Goal: Browse casually

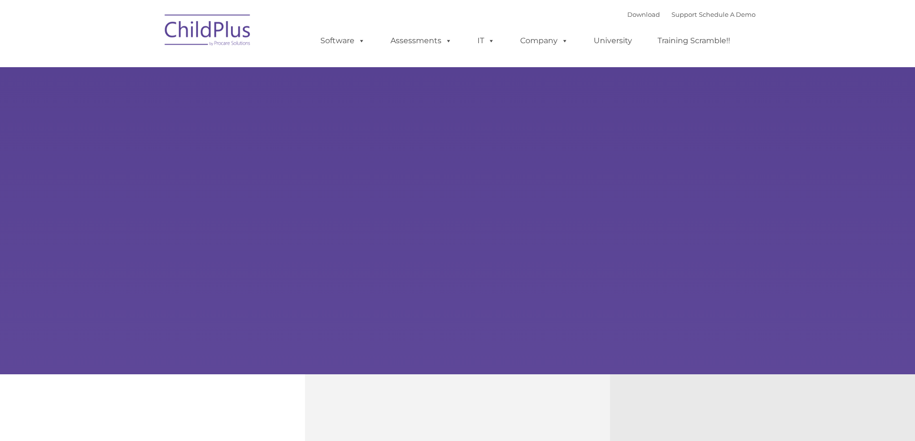
type input ""
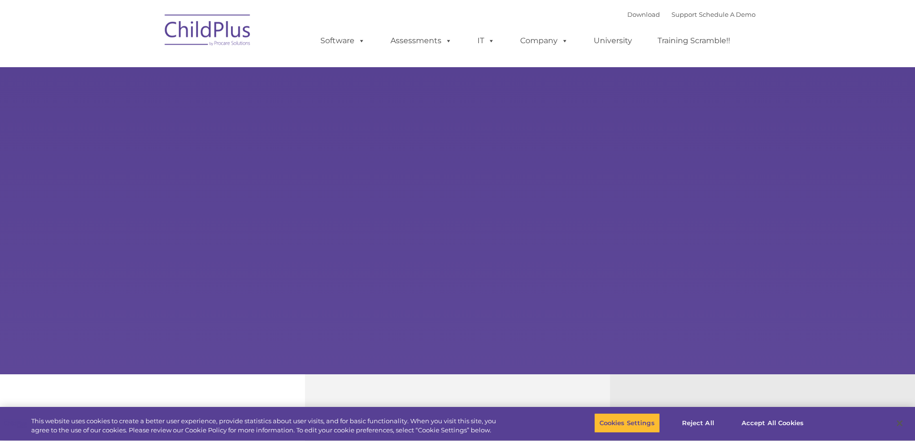
select select "MEDIUM"
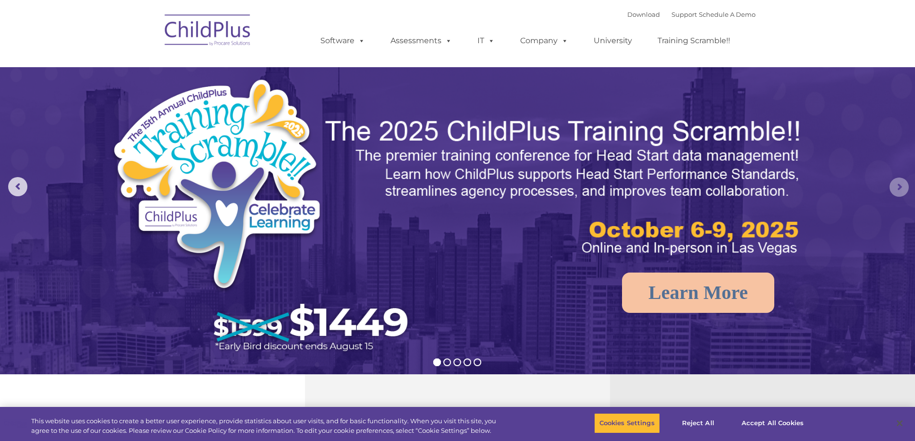
click at [896, 189] on rs-arrow at bounding box center [899, 187] width 19 height 19
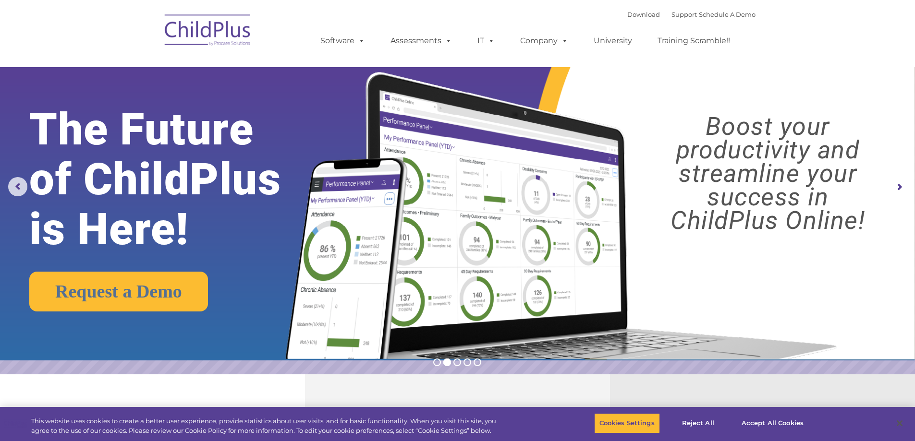
click at [896, 189] on rs-arrow at bounding box center [899, 187] width 19 height 19
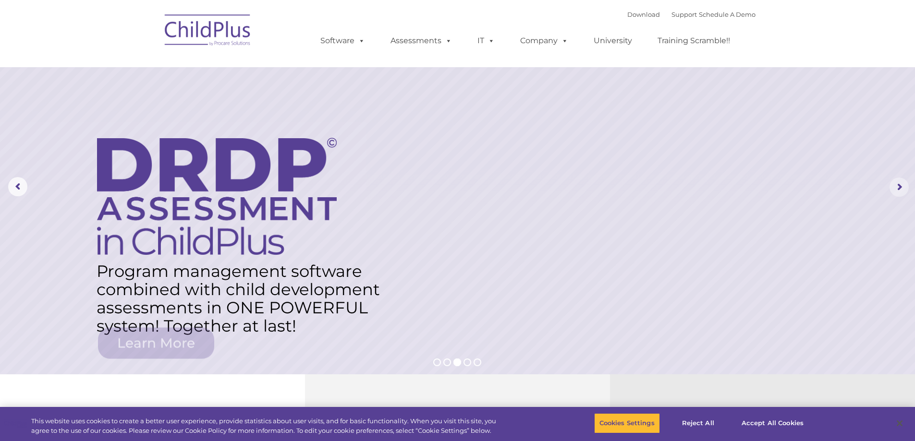
click at [896, 189] on rs-arrow at bounding box center [899, 187] width 19 height 19
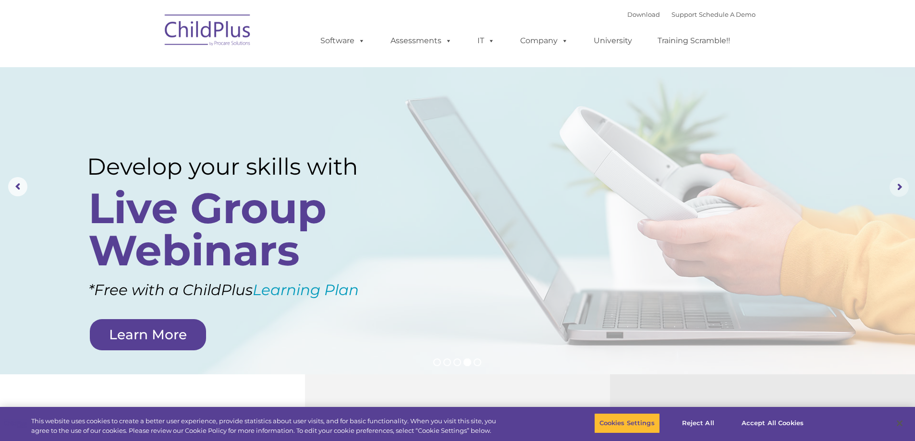
click at [896, 189] on rs-arrow at bounding box center [899, 187] width 19 height 19
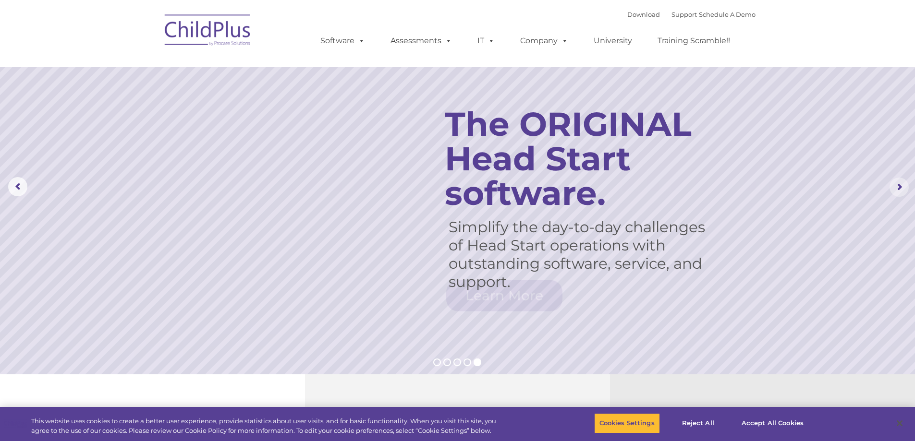
click at [896, 189] on rs-arrow at bounding box center [899, 187] width 19 height 19
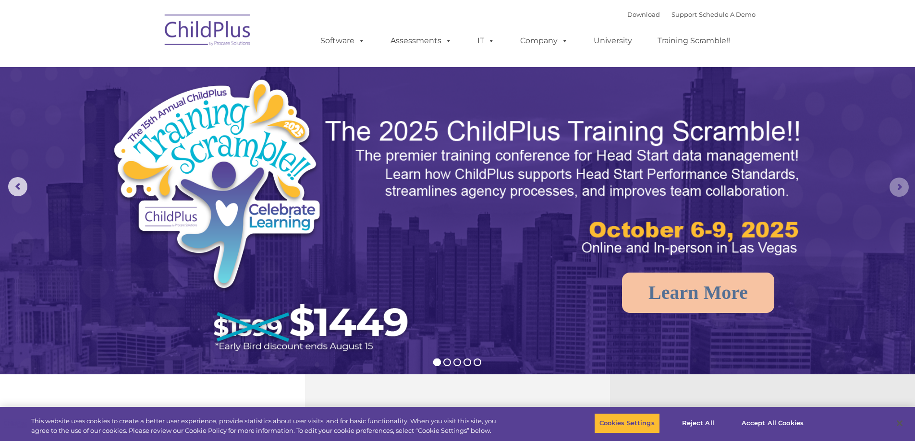
click at [905, 193] on rs-arrow at bounding box center [899, 187] width 19 height 19
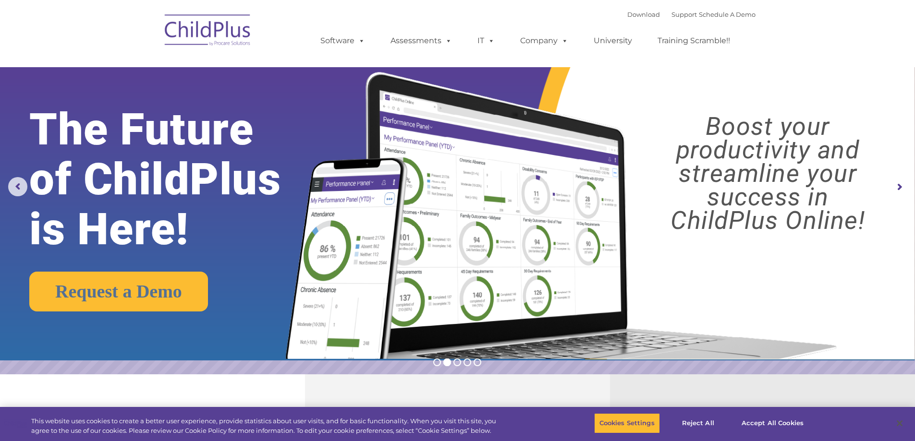
click at [905, 193] on rs-arrow at bounding box center [899, 187] width 19 height 19
